Goal: Transaction & Acquisition: Register for event/course

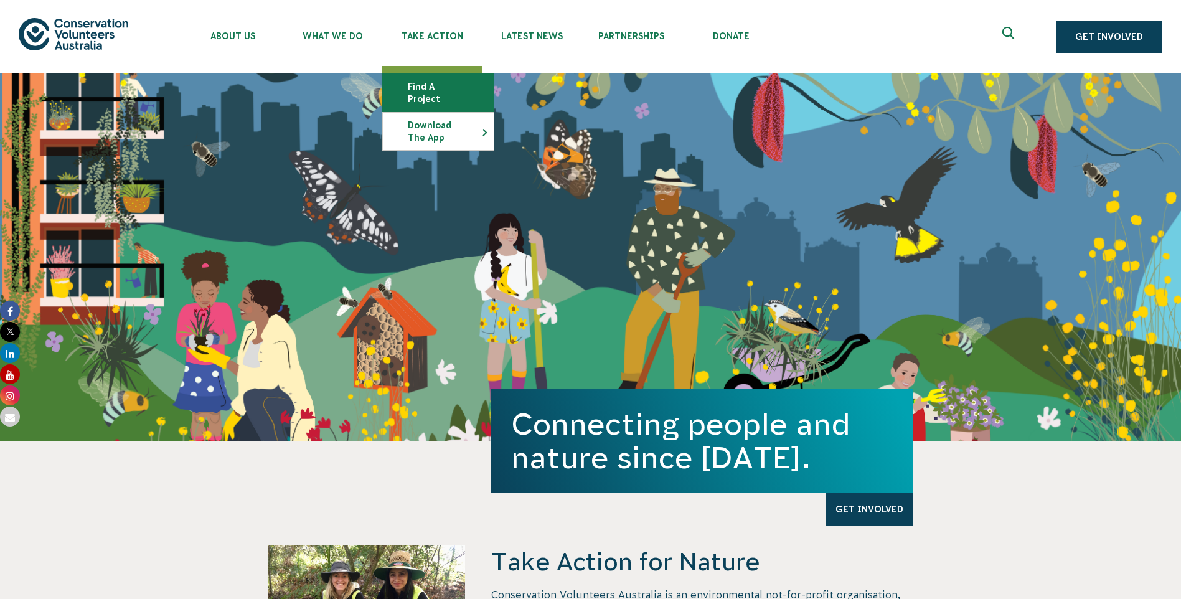
click at [445, 79] on link "Find a project" at bounding box center [438, 92] width 111 height 37
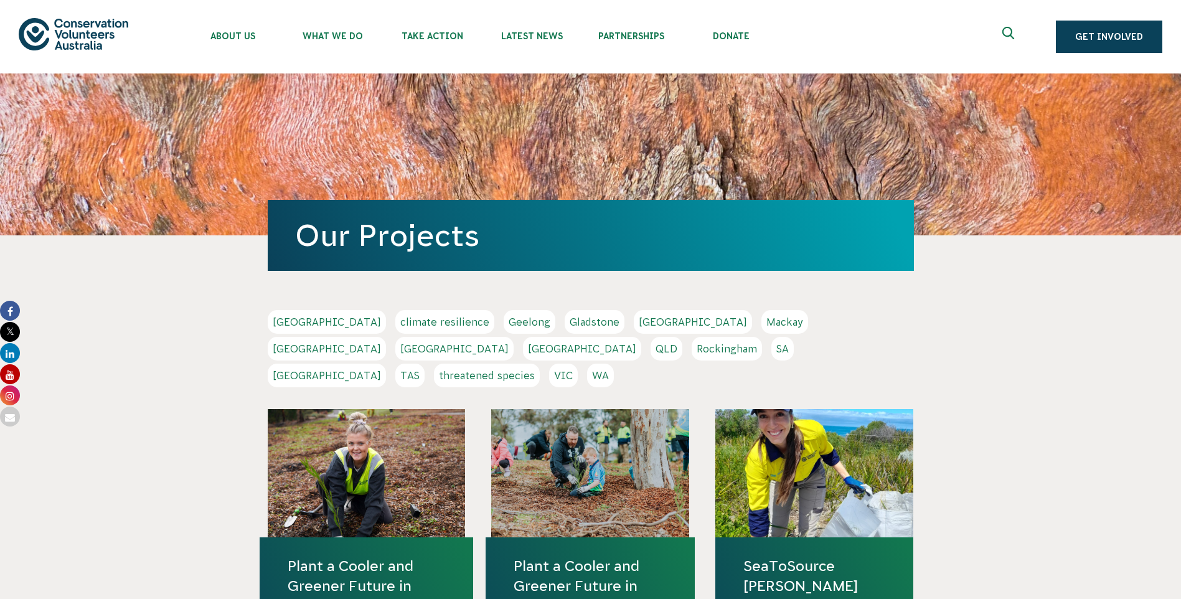
click at [514, 337] on link "[GEOGRAPHIC_DATA]" at bounding box center [454, 349] width 118 height 24
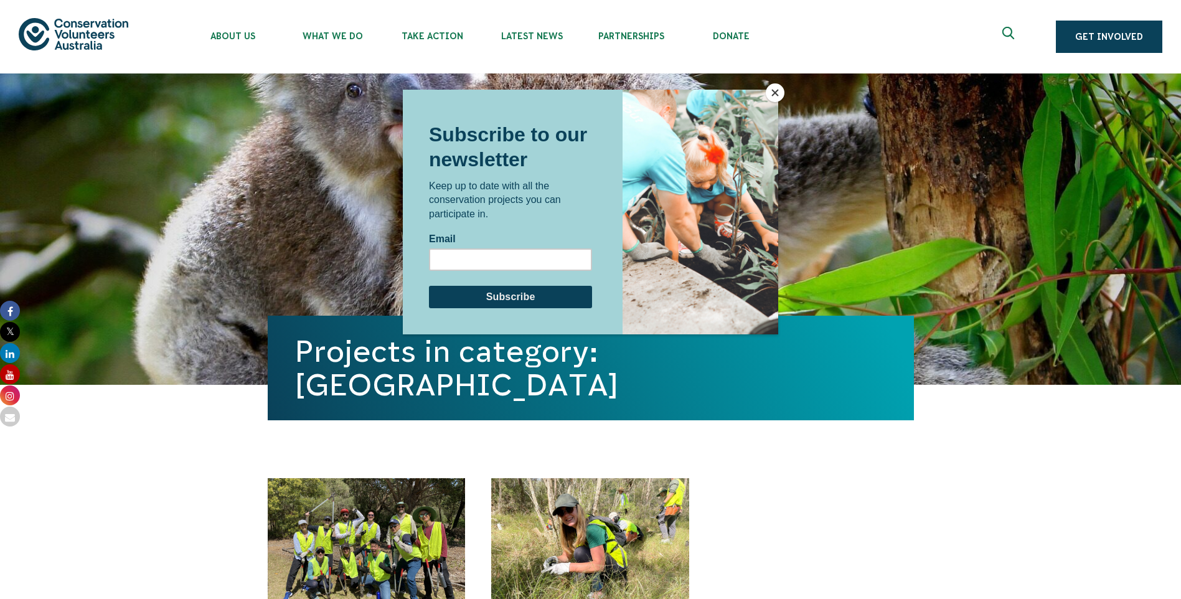
scroll to position [311, 0]
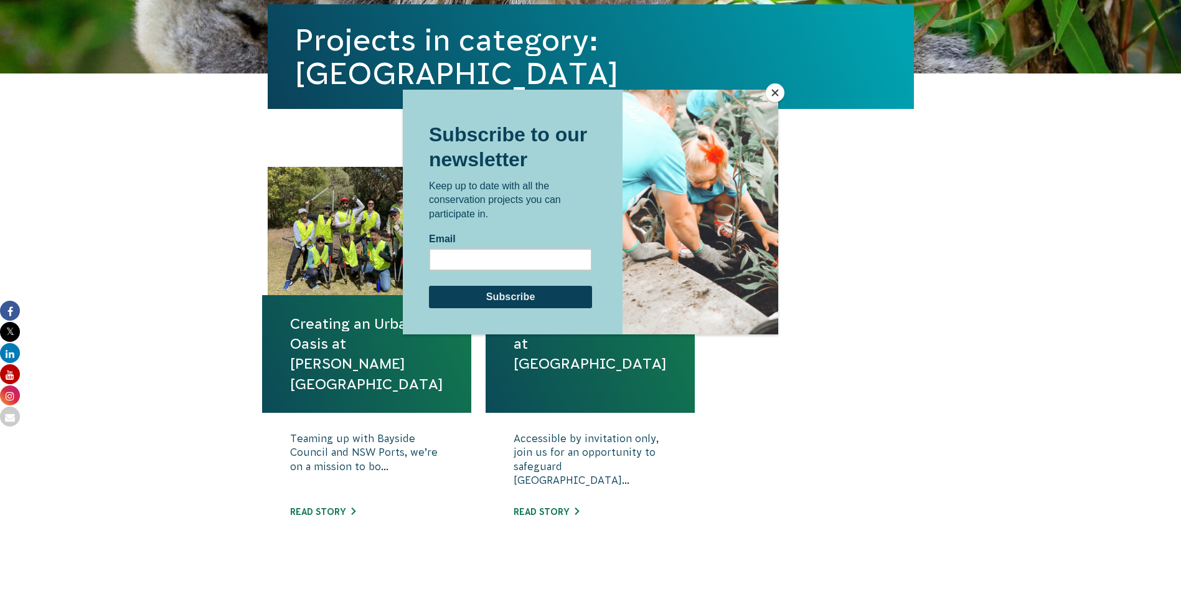
click at [776, 85] on button "Close" at bounding box center [775, 92] width 19 height 19
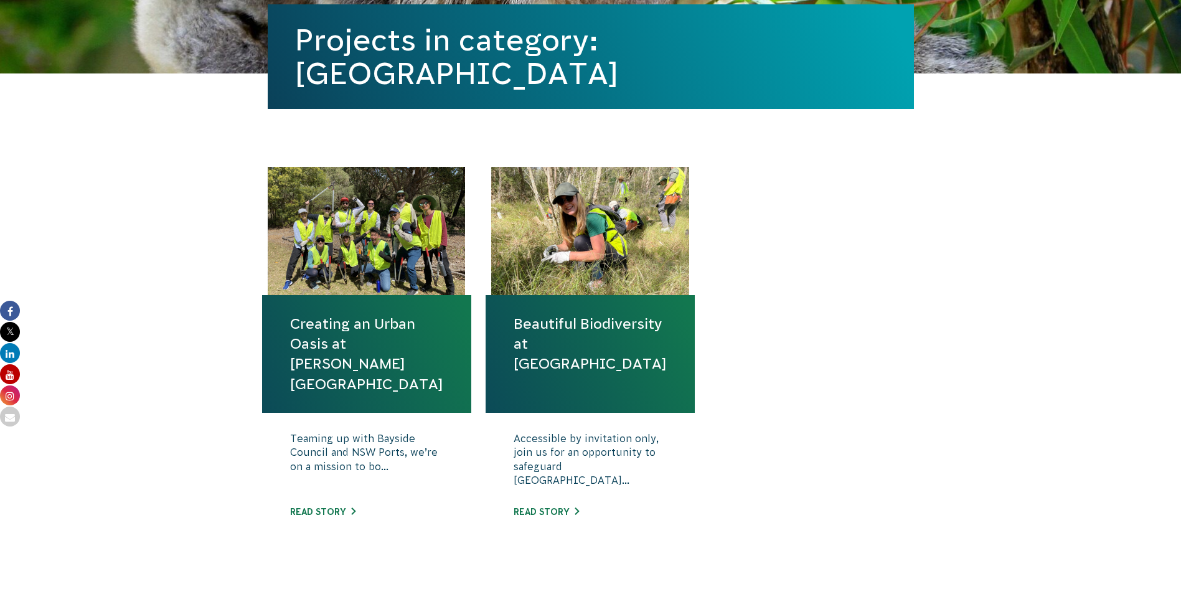
click at [349, 319] on link "Creating an Urban Oasis at [PERSON_NAME][GEOGRAPHIC_DATA]" at bounding box center [366, 354] width 153 height 80
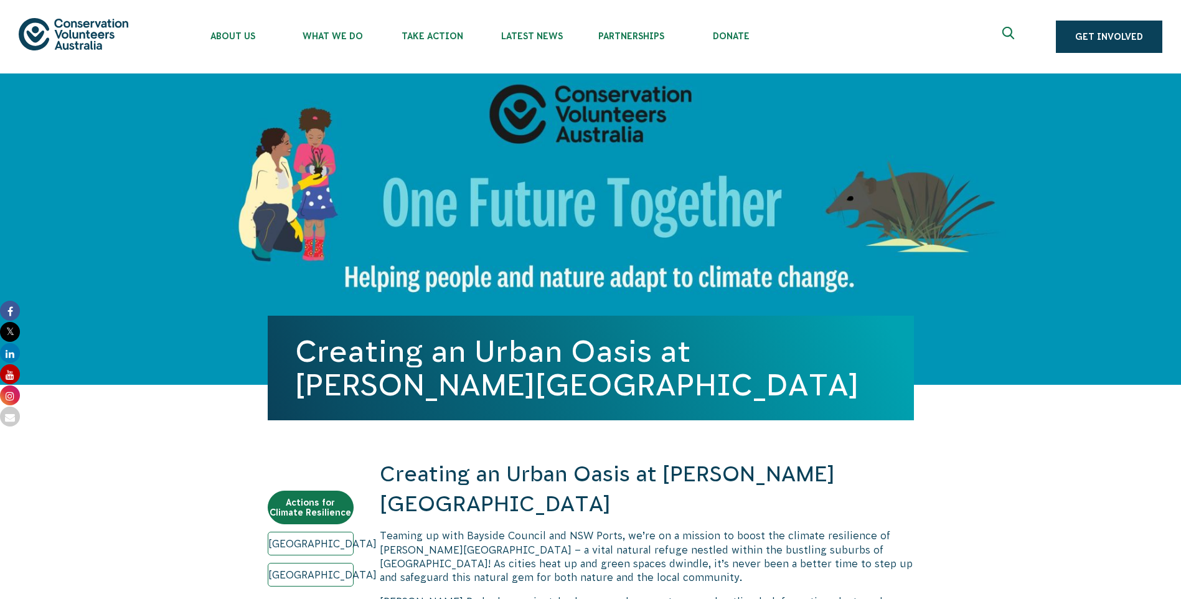
scroll to position [311, 0]
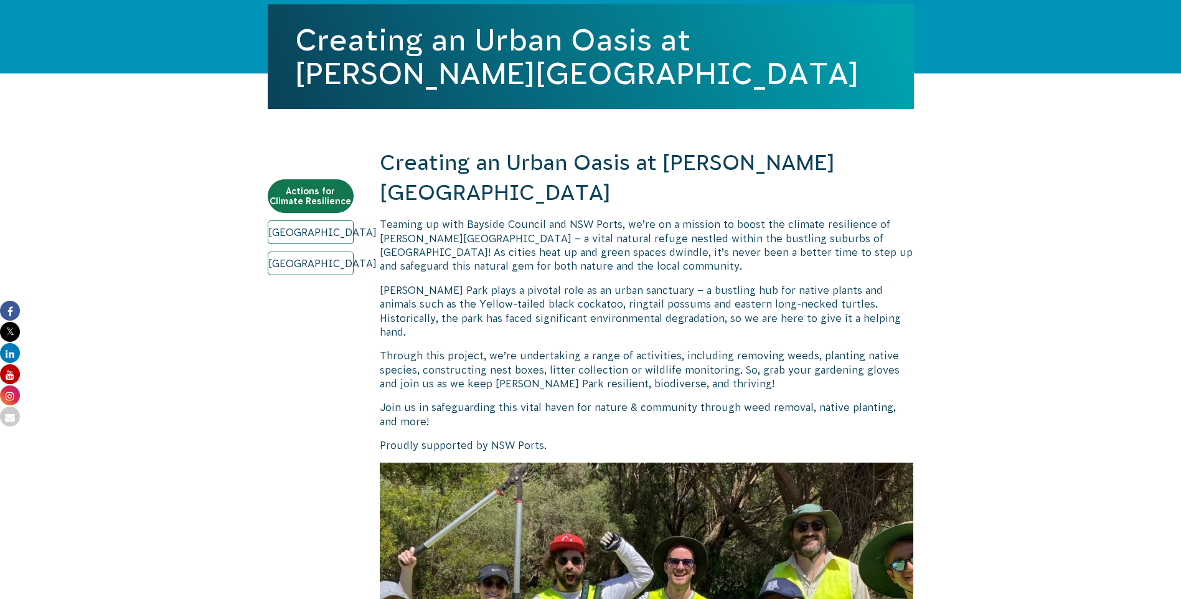
click at [318, 266] on link "[GEOGRAPHIC_DATA]" at bounding box center [311, 264] width 86 height 24
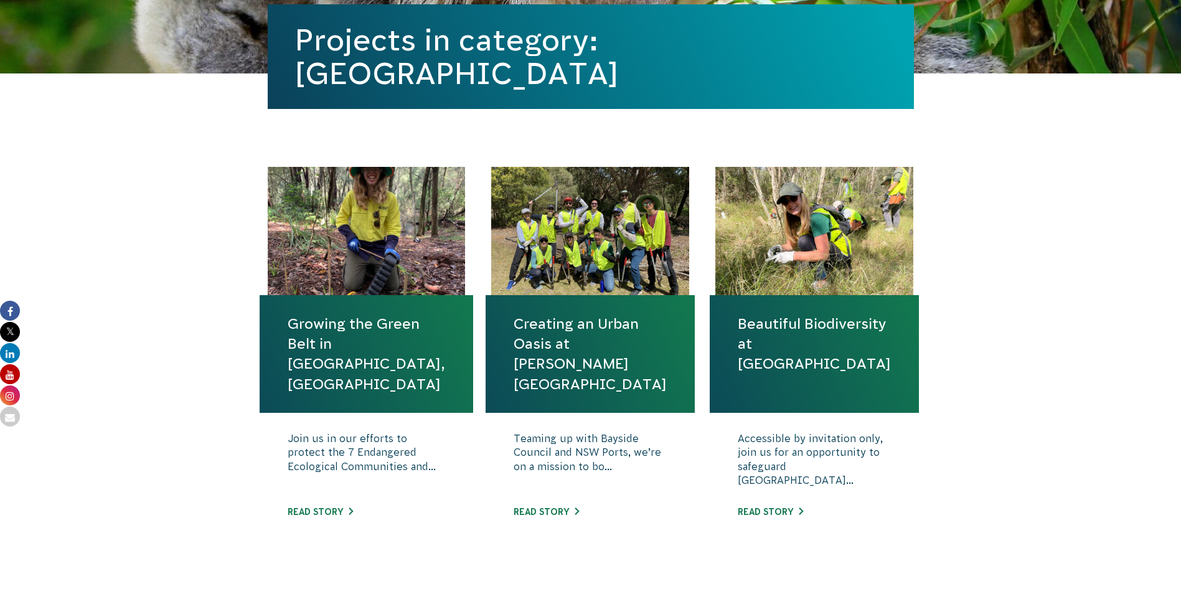
scroll to position [623, 0]
